Goal: Communication & Community: Answer question/provide support

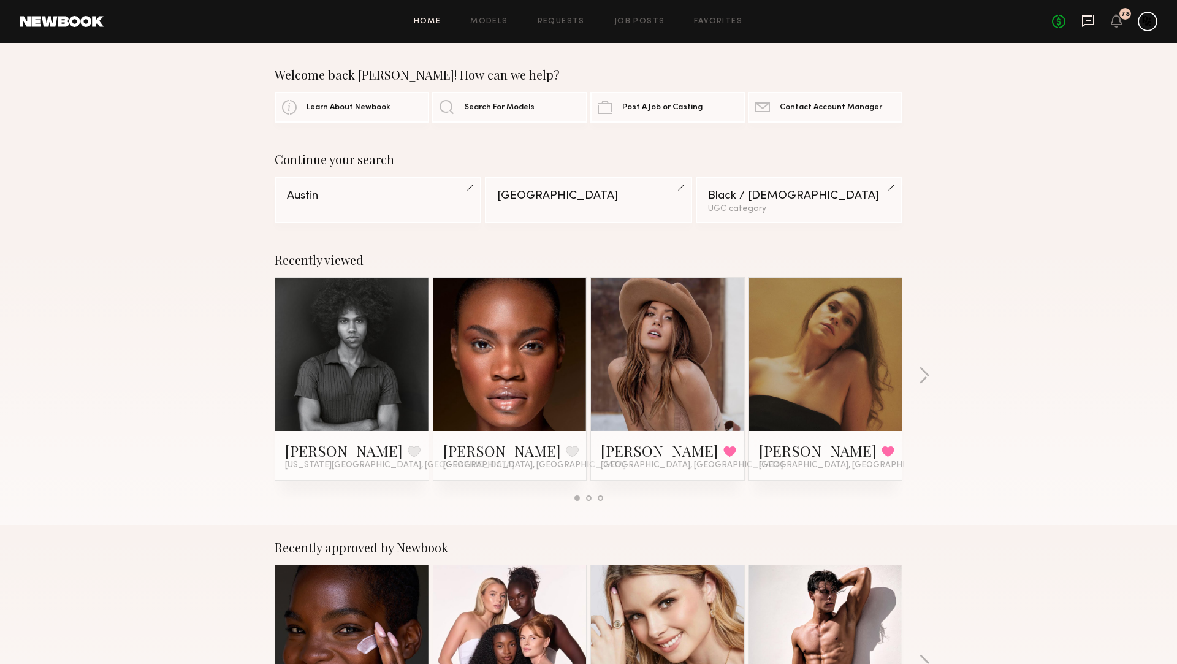
click at [1089, 23] on icon at bounding box center [1088, 21] width 12 height 12
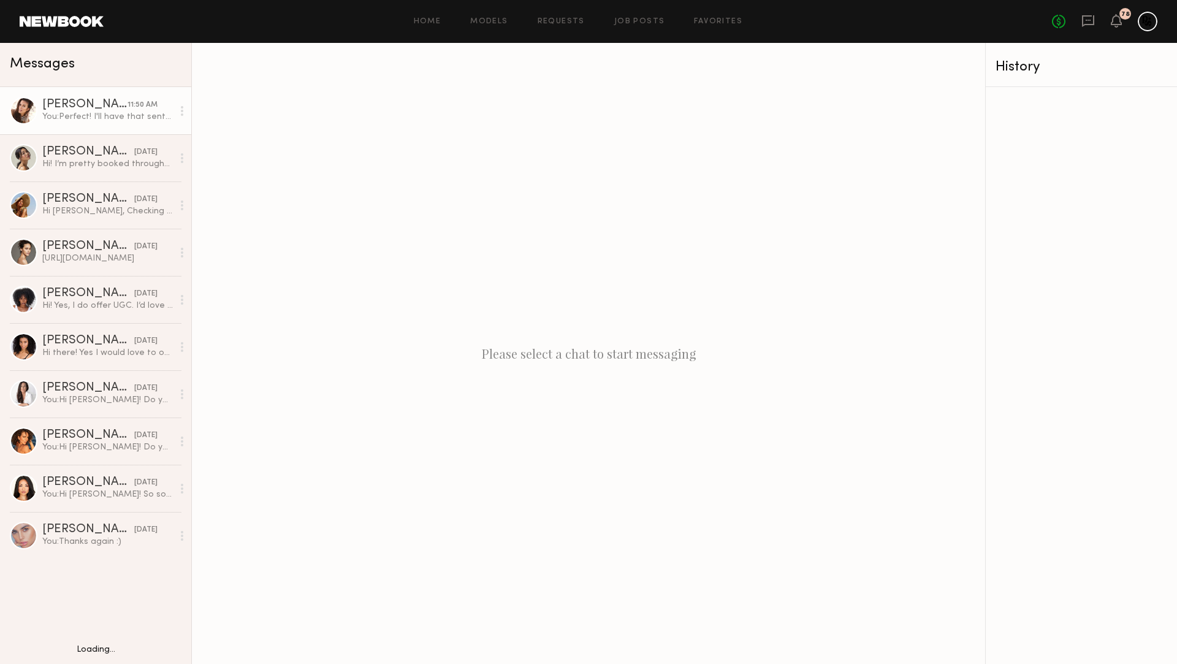
click at [130, 119] on div "You: Perfect! I'll have that sent out. Also, what's the best e mail address? I'…" at bounding box center [107, 117] width 131 height 12
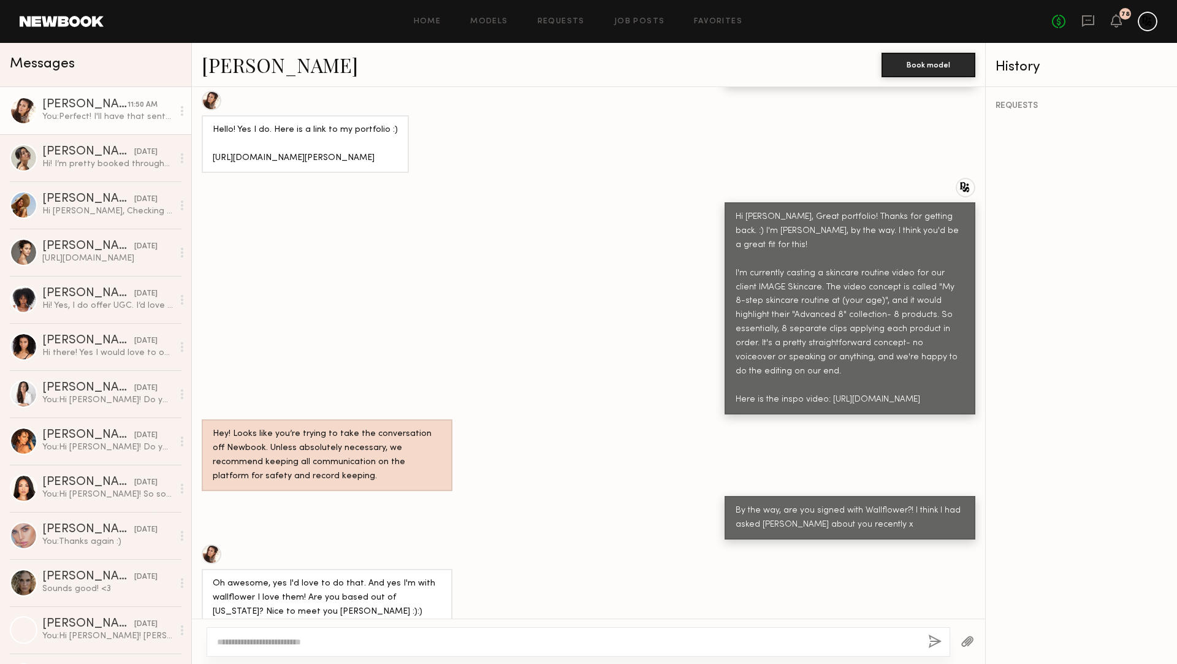
scroll to position [477, 0]
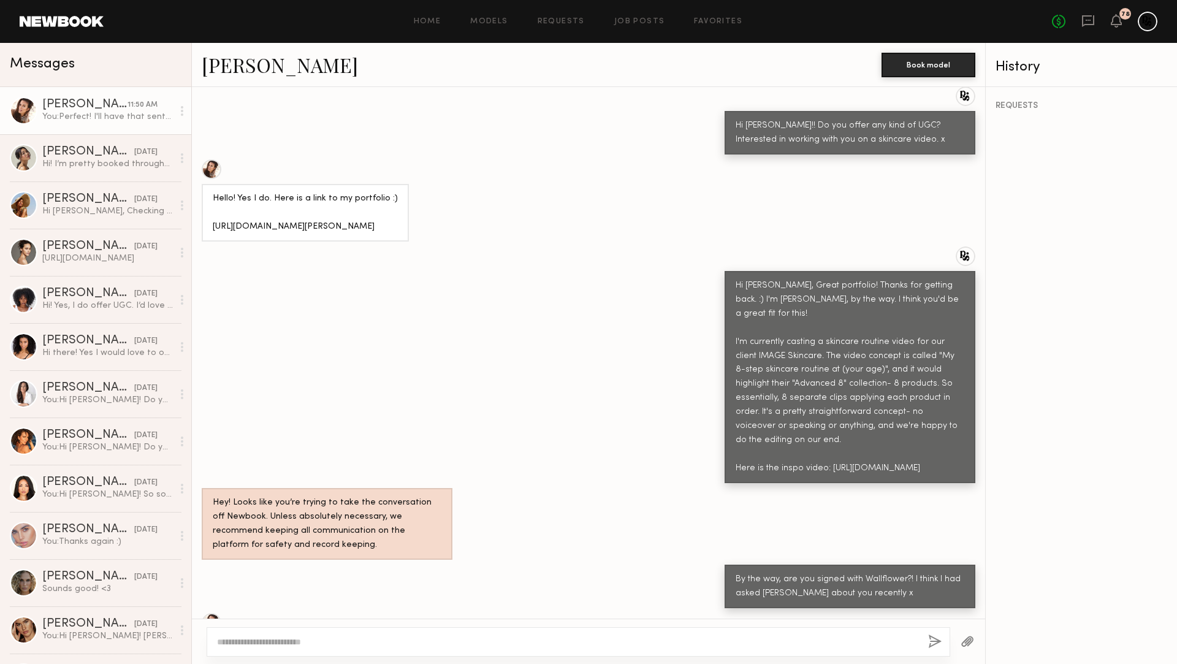
drag, startPoint x: 270, startPoint y: 218, endPoint x: 251, endPoint y: 207, distance: 22.8
click at [208, 204] on div "Hello! Yes I do. Here is a link to my portfolio :) [URL][DOMAIN_NAME][PERSON_NA…" at bounding box center [305, 213] width 207 height 58
copy div "[URL][DOMAIN_NAME][PERSON_NAME]"
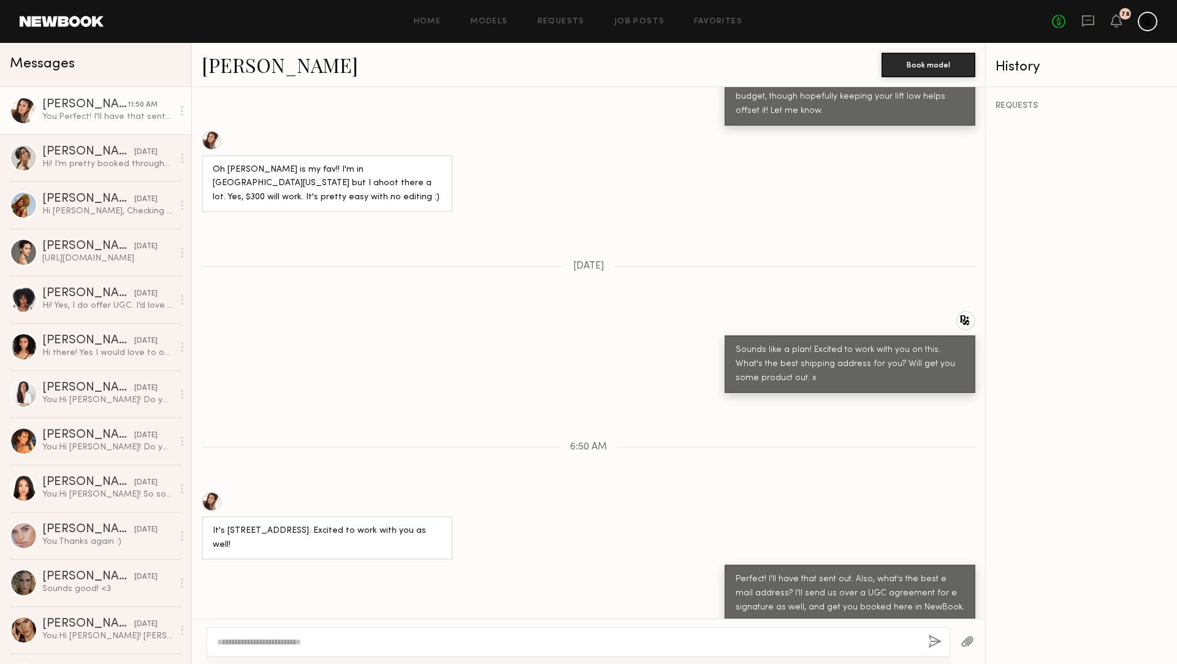
click at [461, 632] on div at bounding box center [579, 641] width 744 height 29
click at [364, 644] on textarea at bounding box center [568, 642] width 702 height 12
type textarea "**********"
drag, startPoint x: 931, startPoint y: 641, endPoint x: 951, endPoint y: 316, distance: 325.6
click at [931, 641] on button "button" at bounding box center [935, 642] width 13 height 15
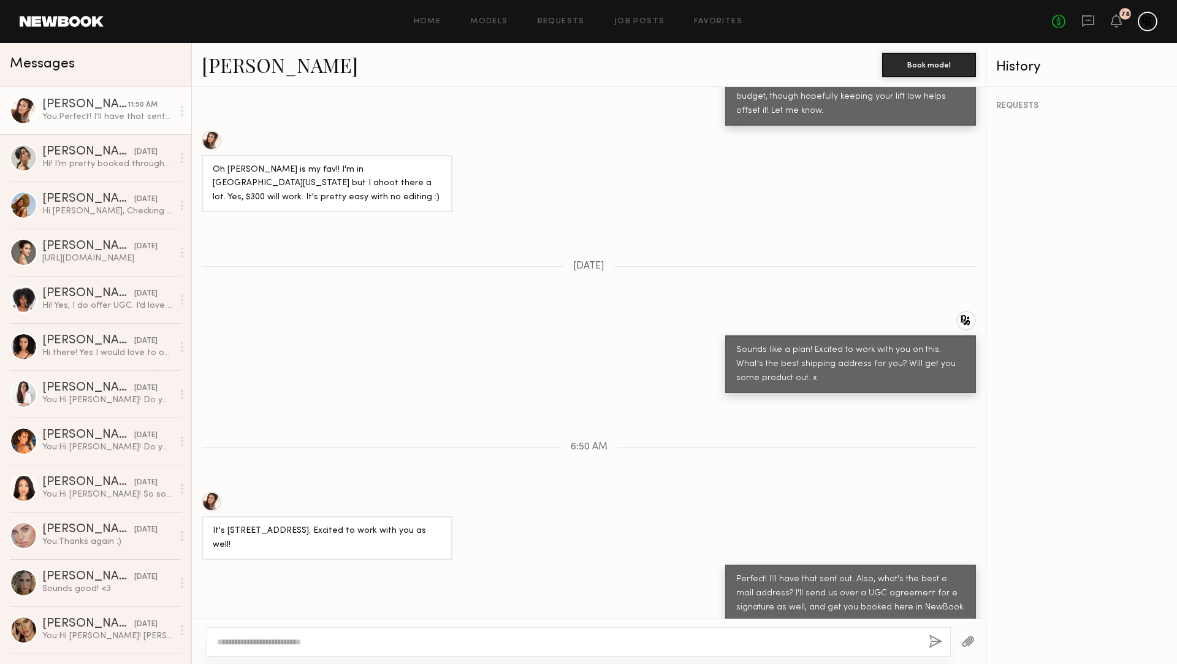
scroll to position [1334, 0]
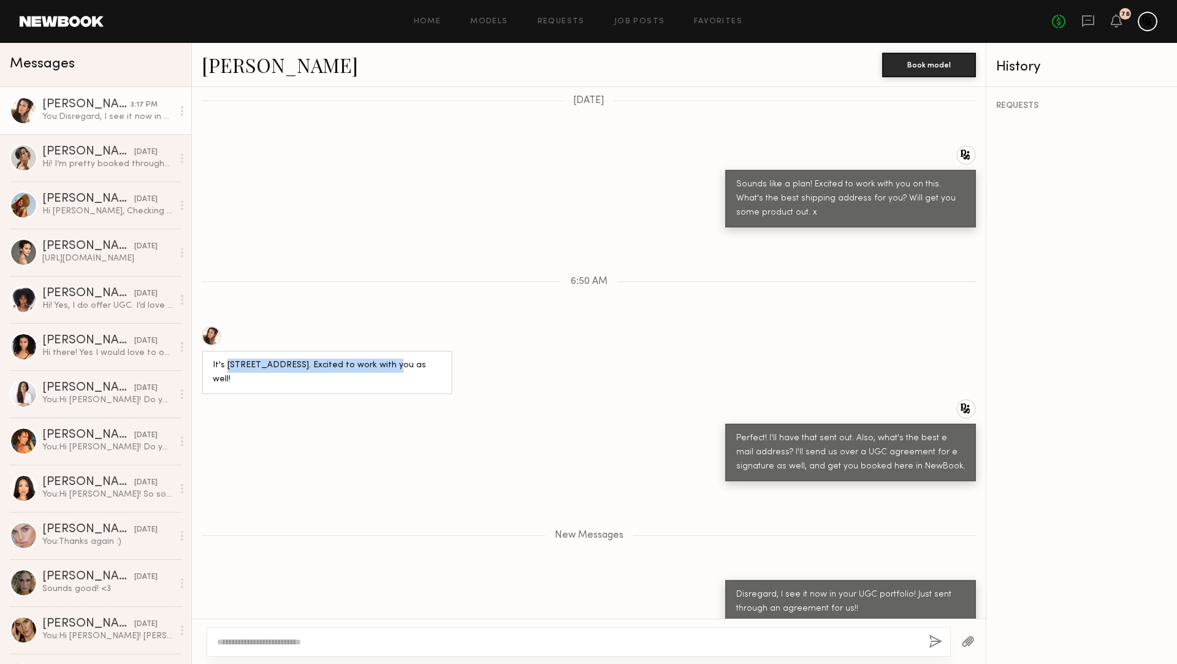
drag, startPoint x: 226, startPoint y: 350, endPoint x: 389, endPoint y: 348, distance: 162.5
click at [390, 359] on div "It's [STREET_ADDRESS]. Excited to work with you as well!" at bounding box center [327, 373] width 229 height 28
copy div "[STREET_ADDRESS]"
click at [437, 181] on div "Sounds like a plan! Excited to work with you on this. What's the best shipping …" at bounding box center [589, 186] width 794 height 82
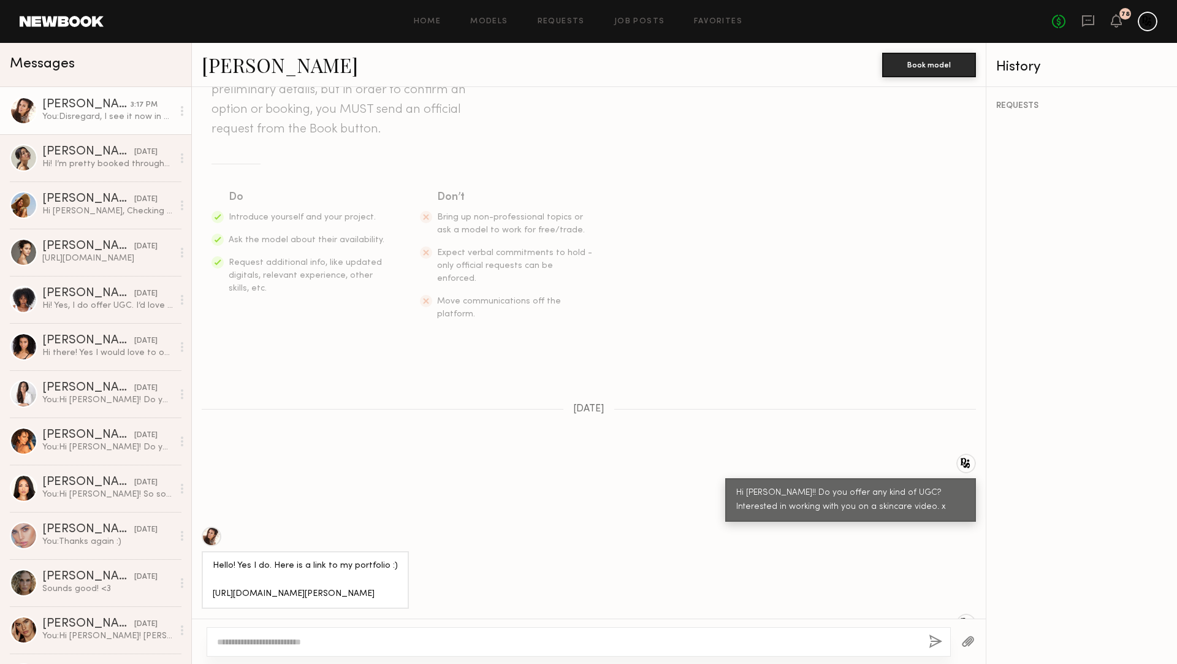
scroll to position [164, 0]
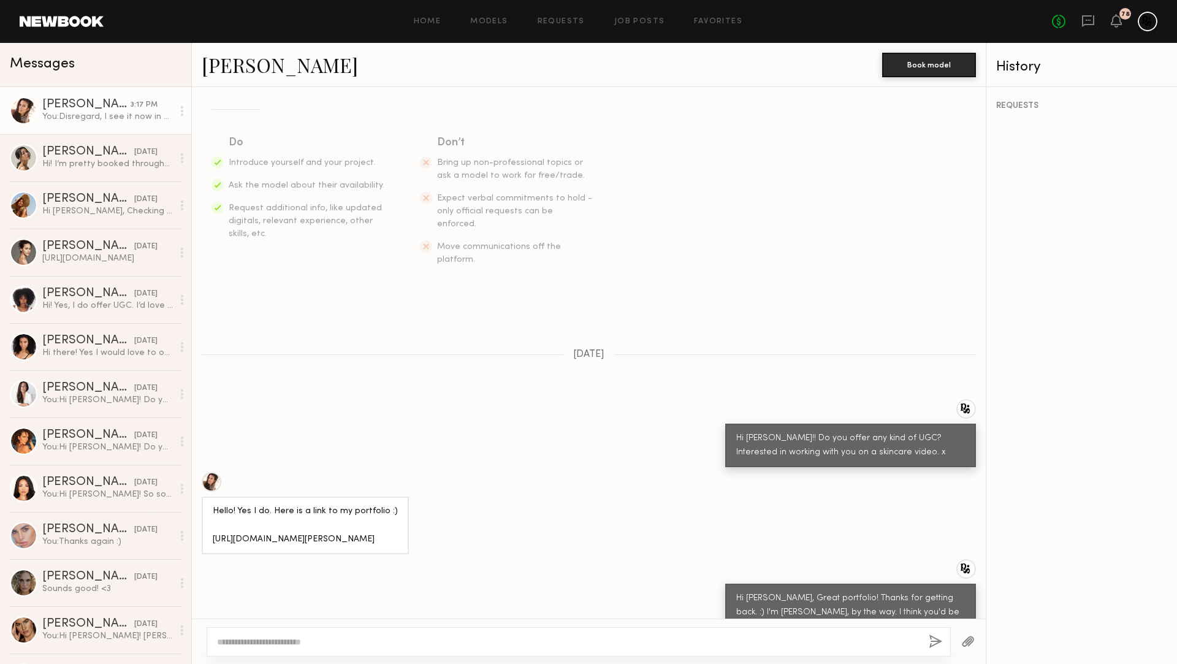
drag, startPoint x: 256, startPoint y: 527, endPoint x: 286, endPoint y: 519, distance: 31.1
click at [208, 519] on div "Hello! Yes I do. Here is a link to my portfolio :) [URL][DOMAIN_NAME][PERSON_NA…" at bounding box center [305, 526] width 207 height 58
copy div "[URL][DOMAIN_NAME][PERSON_NAME]"
